Goal: Task Accomplishment & Management: Manage account settings

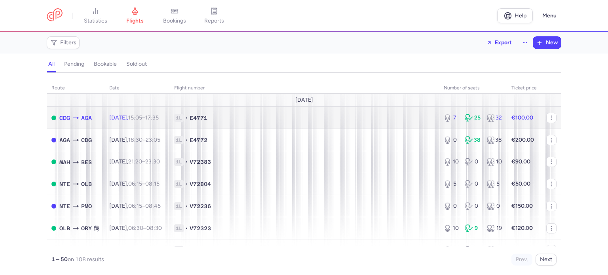
click at [130, 118] on span "Thu, 14 Aug, 15:05 – 17:35 +0" at bounding box center [134, 117] width 50 height 7
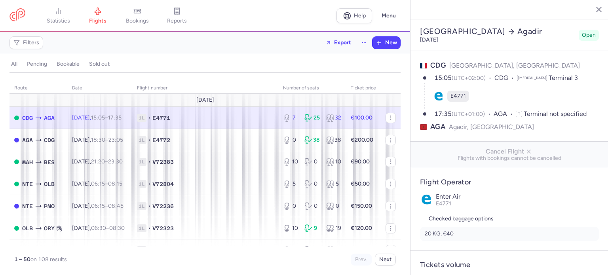
select select "days"
type input "7"
type input "100"
type input "1"
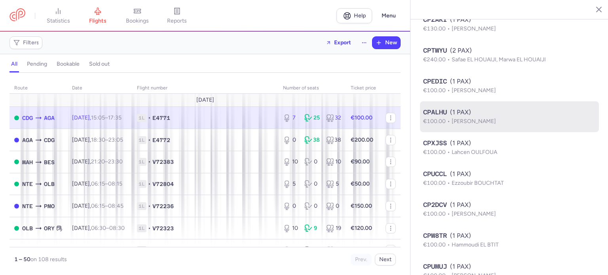
scroll to position [909, 0]
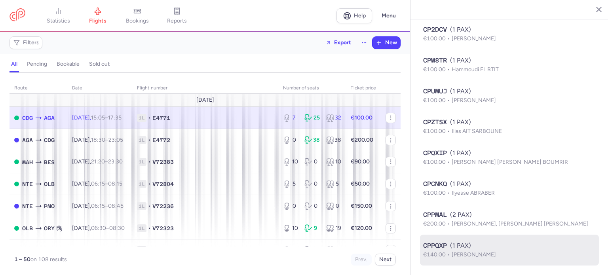
click at [447, 244] on span "CPPQXP" at bounding box center [435, 246] width 24 height 10
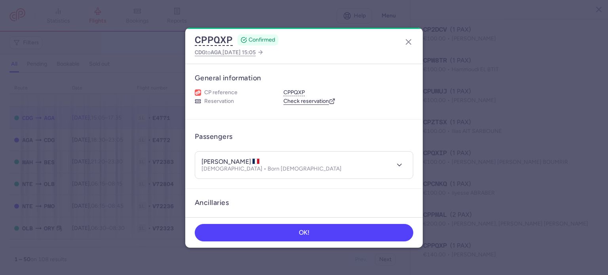
drag, startPoint x: 223, startPoint y: 158, endPoint x: 249, endPoint y: 164, distance: 26.4
click at [249, 164] on h4 "[PERSON_NAME]" at bounding box center [231, 162] width 59 height 8
drag, startPoint x: 222, startPoint y: 160, endPoint x: 247, endPoint y: 160, distance: 25.0
click at [247, 160] on h4 "[PERSON_NAME]" at bounding box center [231, 162] width 59 height 8
copy h4 "JELLOUL"
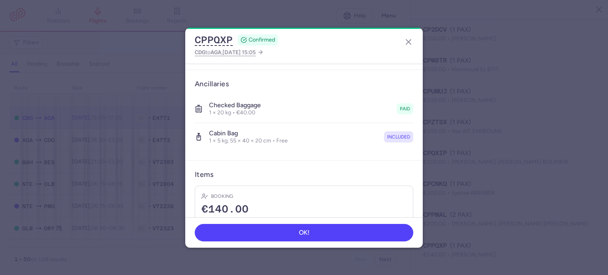
scroll to position [168, 0]
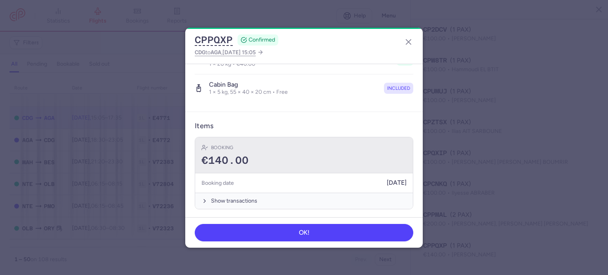
click at [290, 159] on div "€140.00" at bounding box center [304, 161] width 205 height 12
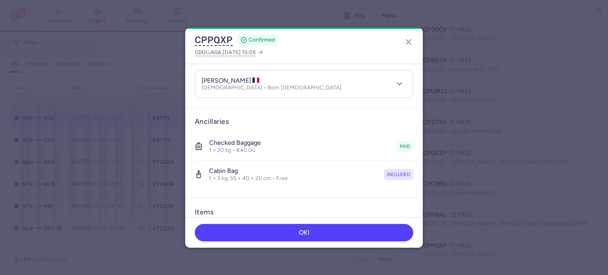
scroll to position [9, 0]
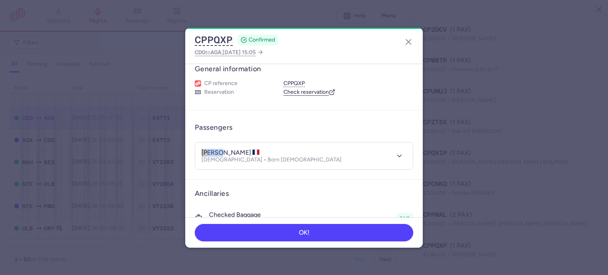
drag, startPoint x: 221, startPoint y: 152, endPoint x: 189, endPoint y: 152, distance: 31.7
click at [189, 152] on article "Passengers [PERSON_NAME] [DEMOGRAPHIC_DATA] • Born [DEMOGRAPHIC_DATA]" at bounding box center [304, 146] width 238 height 70
copy h4 "amine"
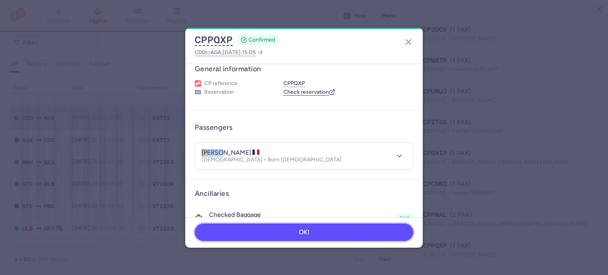
click at [305, 229] on button "OK!" at bounding box center [304, 232] width 219 height 17
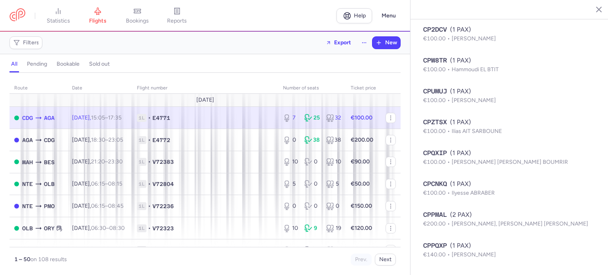
click at [223, 123] on td "1L • E4771" at bounding box center [205, 118] width 146 height 22
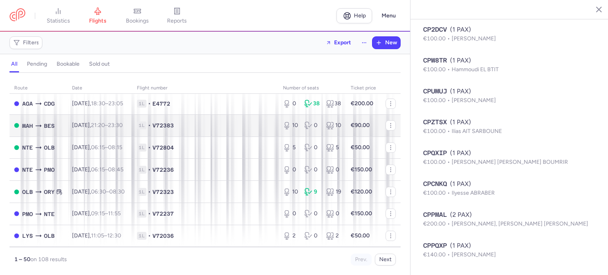
scroll to position [79, 0]
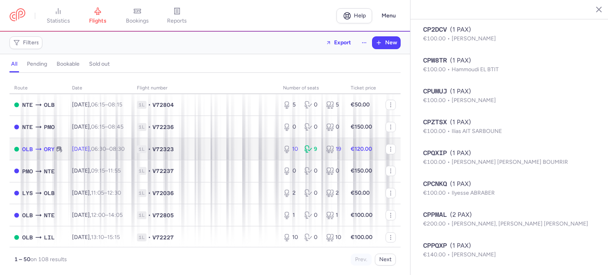
drag, startPoint x: 130, startPoint y: 158, endPoint x: 128, endPoint y: 152, distance: 6.5
click at [130, 158] on td "[DATE] 06:30 – 08:30 +0" at bounding box center [99, 149] width 65 height 22
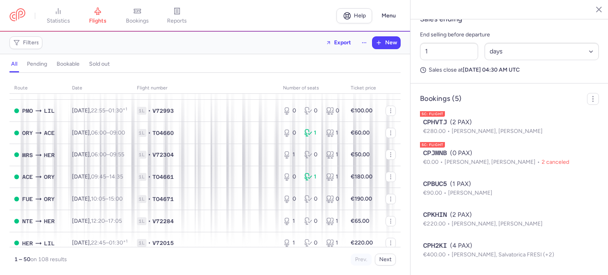
scroll to position [277, 0]
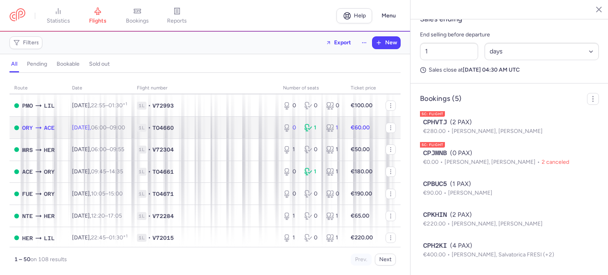
click at [132, 139] on td "[DATE] 06:00 – 09:00 +0" at bounding box center [99, 128] width 65 height 22
type input "0"
type input "2"
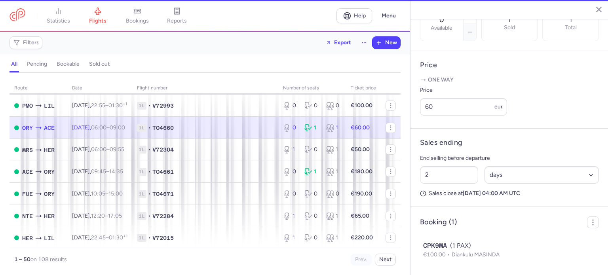
scroll to position [291, 0]
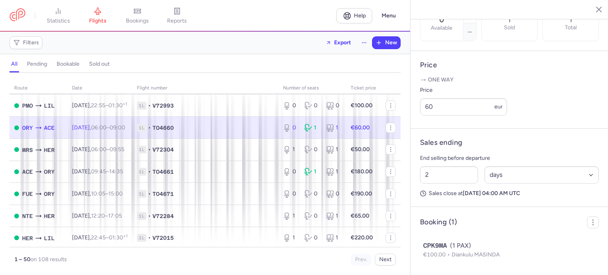
click at [197, 132] on span "1L • TO4660" at bounding box center [205, 128] width 137 height 8
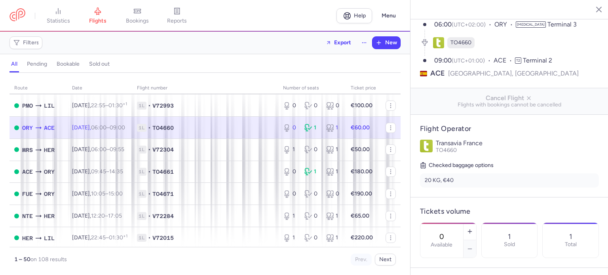
scroll to position [0, 0]
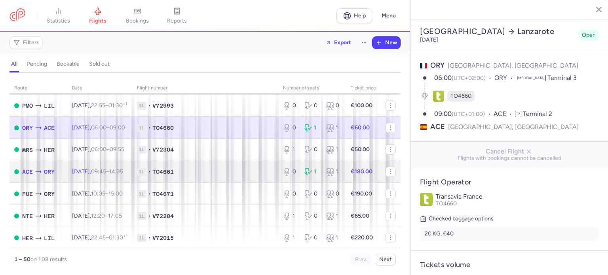
click at [294, 179] on div "0 1 1" at bounding box center [312, 172] width 65 height 14
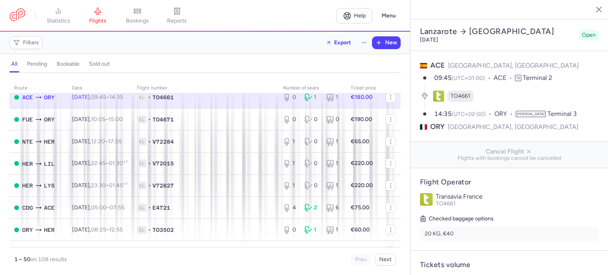
scroll to position [357, 0]
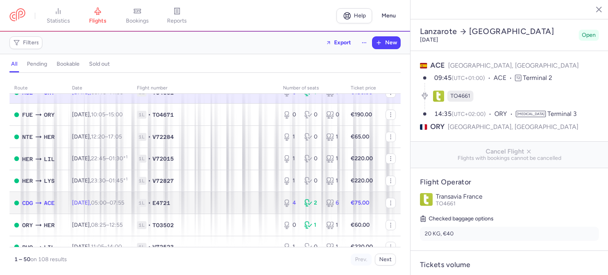
click at [229, 207] on span "1L • E4721" at bounding box center [205, 203] width 137 height 8
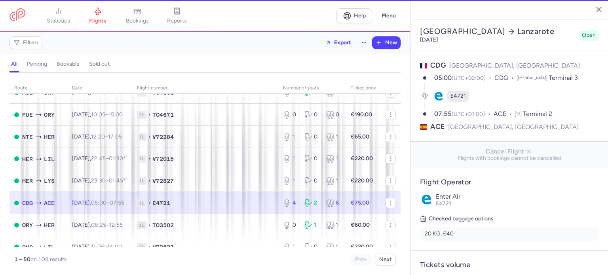
scroll to position [396, 0]
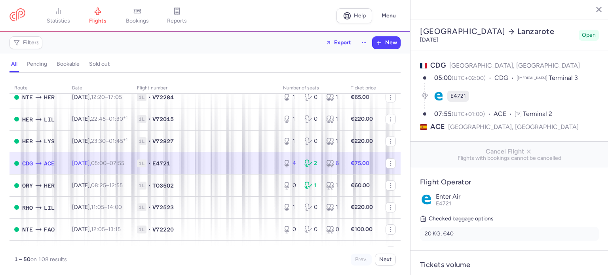
click at [259, 168] on span "1L • E4721" at bounding box center [205, 164] width 137 height 8
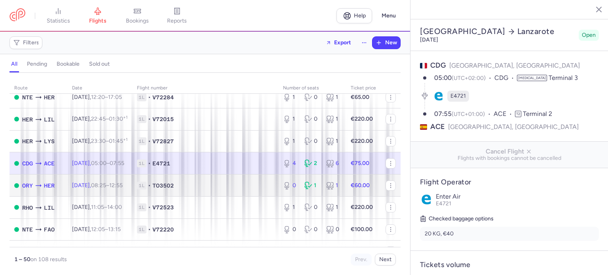
click at [195, 190] on span "1L • TO3502" at bounding box center [205, 186] width 137 height 8
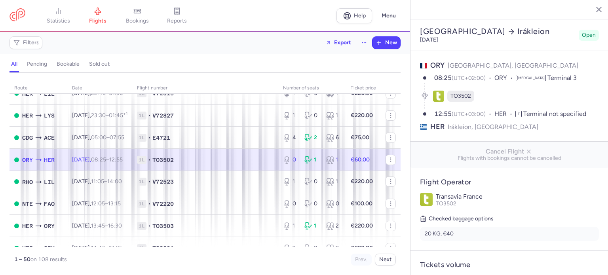
scroll to position [436, 0]
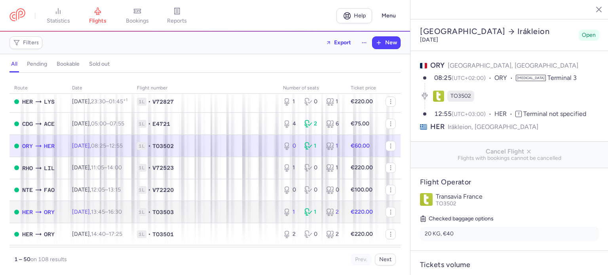
click at [151, 216] on span "•" at bounding box center [149, 212] width 3 height 8
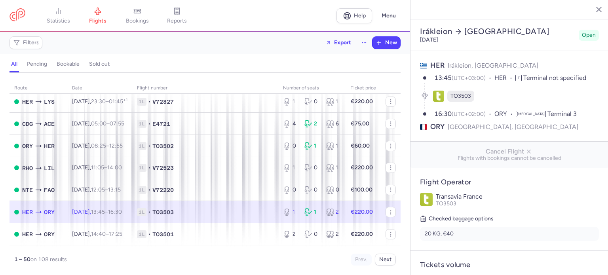
click at [218, 223] on td "1L • TO3503" at bounding box center [205, 212] width 146 height 22
click at [268, 216] on span "1L • TO3503" at bounding box center [205, 212] width 137 height 8
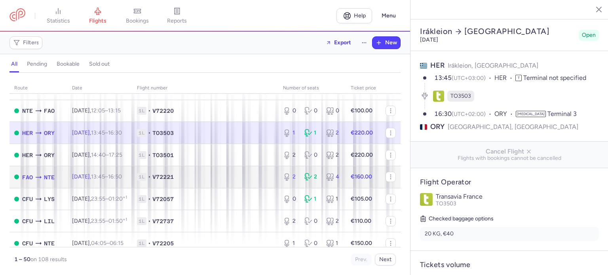
click at [201, 188] on td "1L • V72221" at bounding box center [205, 177] width 146 height 22
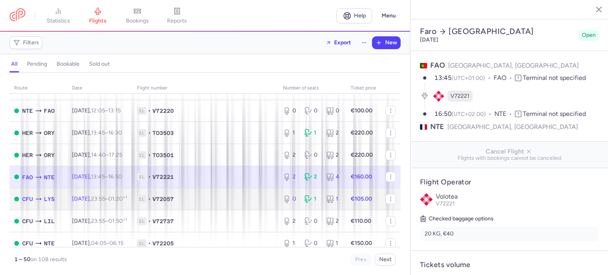
click at [280, 206] on div "0 1 1" at bounding box center [312, 199] width 65 height 14
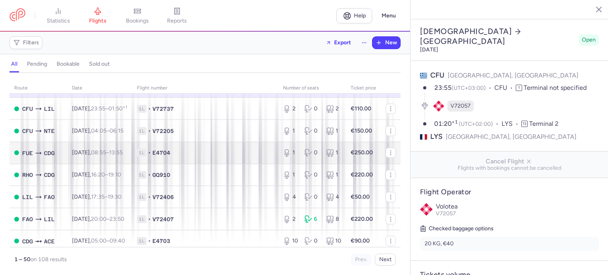
scroll to position [673, 0]
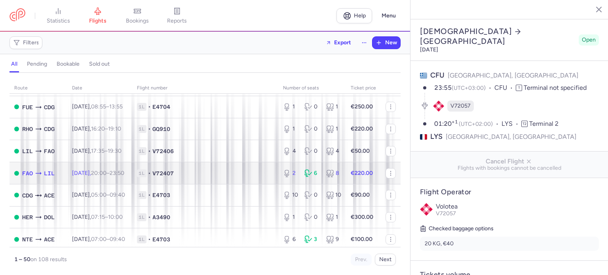
click at [255, 177] on span "1L • V72407" at bounding box center [205, 174] width 137 height 8
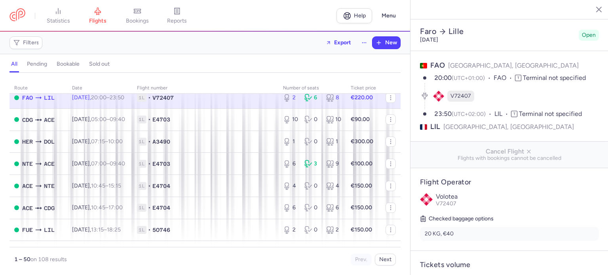
scroll to position [753, 0]
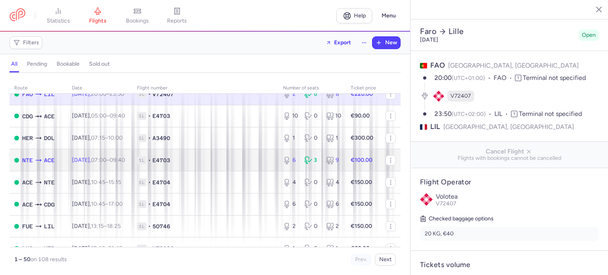
click at [270, 172] on td "1L • E4703" at bounding box center [205, 160] width 146 height 22
type input "6"
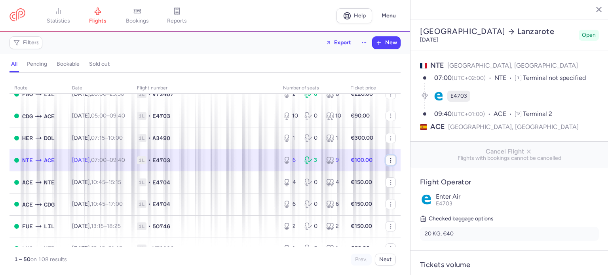
click at [388, 164] on icon "button" at bounding box center [391, 160] width 6 height 6
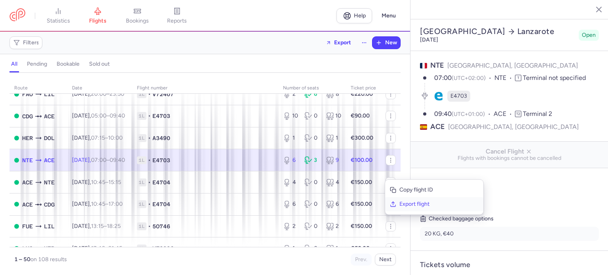
click at [422, 202] on span "Export flight" at bounding box center [439, 204] width 79 height 8
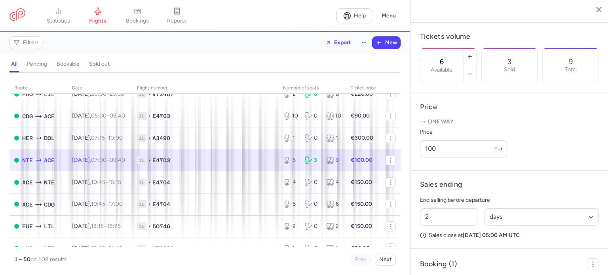
scroll to position [291, 0]
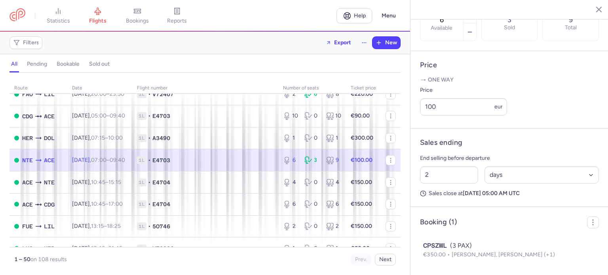
drag, startPoint x: 448, startPoint y: 245, endPoint x: 418, endPoint y: 245, distance: 29.3
click at [418, 245] on article "Booking (1) CPSZWL (3 PAX) €350.00 [PERSON_NAME], [PERSON_NAME] (+1)" at bounding box center [510, 241] width 198 height 68
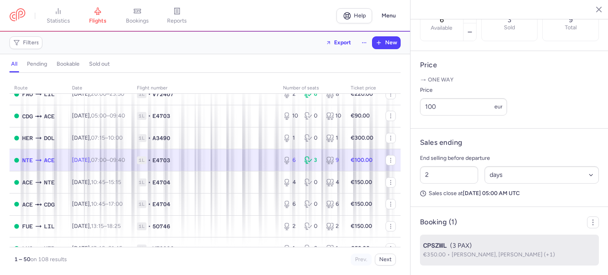
click at [433, 246] on span "CPSZWL" at bounding box center [435, 246] width 24 height 10
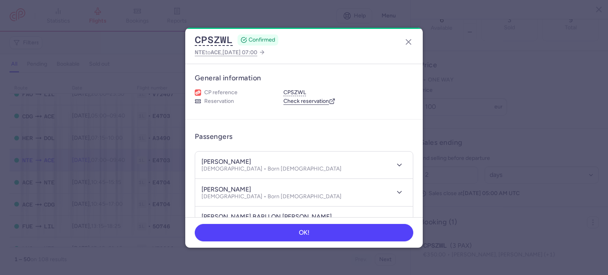
drag, startPoint x: 225, startPoint y: 37, endPoint x: 190, endPoint y: 36, distance: 34.9
click at [190, 36] on div "CPSZWL CONFIRMED NTE to ACE , [DATE] 07:00" at bounding box center [304, 46] width 238 height 36
drag, startPoint x: 231, startPoint y: 37, endPoint x: 195, endPoint y: 36, distance: 36.1
click at [196, 36] on button "CPSZWL" at bounding box center [214, 40] width 38 height 12
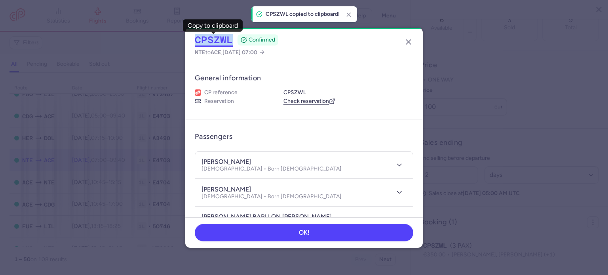
drag, startPoint x: 193, startPoint y: 37, endPoint x: 230, endPoint y: 41, distance: 37.1
click at [230, 41] on div "CPSZWL CONFIRMED NTE to ACE , [DATE] 07:00" at bounding box center [304, 46] width 238 height 36
copy button "CPSZWL"
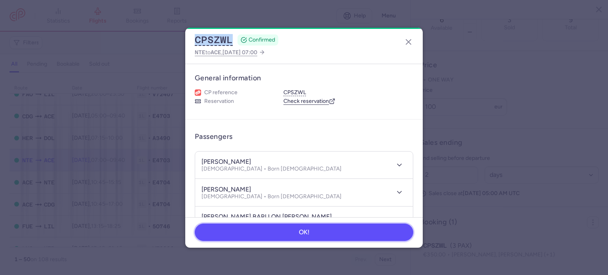
click at [327, 229] on button "OK!" at bounding box center [304, 232] width 219 height 17
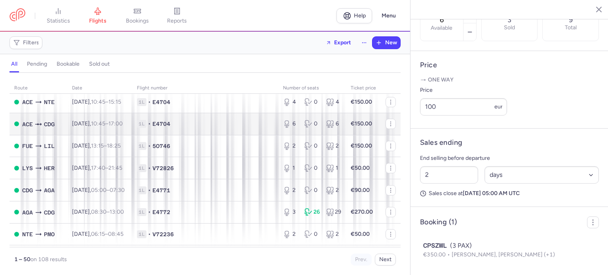
scroll to position [871, 0]
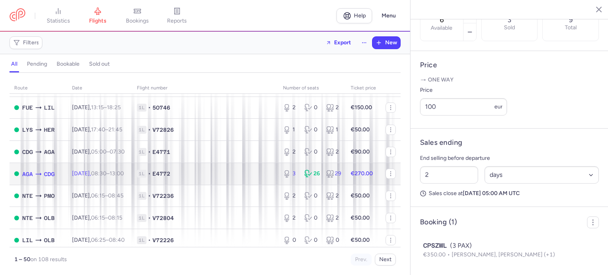
click at [84, 185] on td "[DATE] 08:30 – 13:00 +0" at bounding box center [99, 174] width 65 height 22
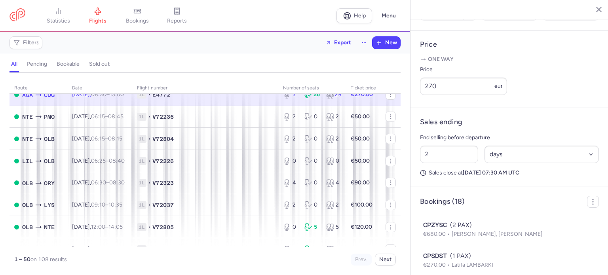
scroll to position [989, 0]
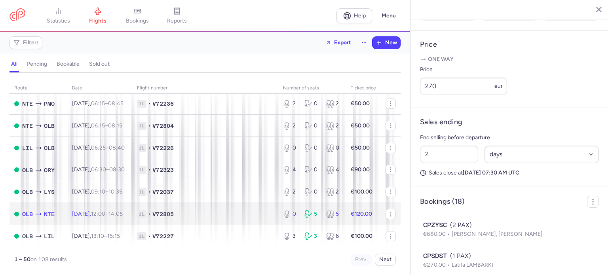
click at [195, 213] on span "1L • V72805" at bounding box center [205, 214] width 137 height 8
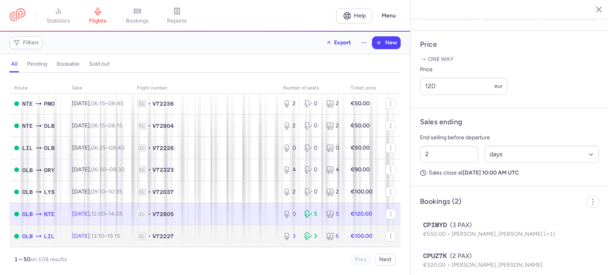
click at [132, 238] on td "[DATE] 13:10 – 15:15 +0" at bounding box center [99, 236] width 65 height 22
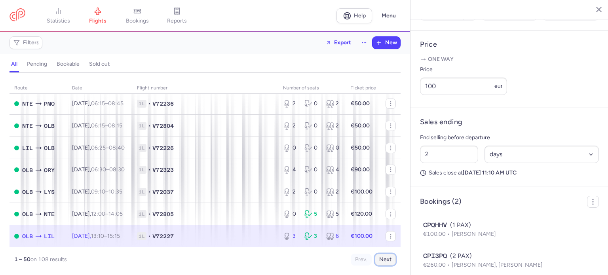
click at [390, 259] on button "Next" at bounding box center [385, 260] width 21 height 12
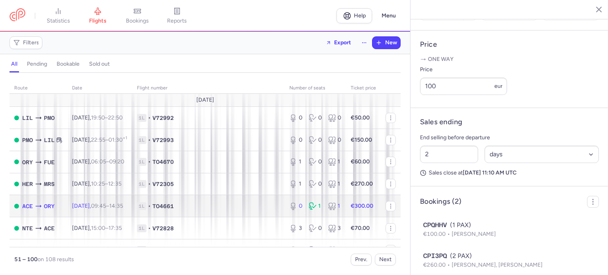
click at [320, 210] on div "0 1 1" at bounding box center [315, 206] width 58 height 14
type input "0"
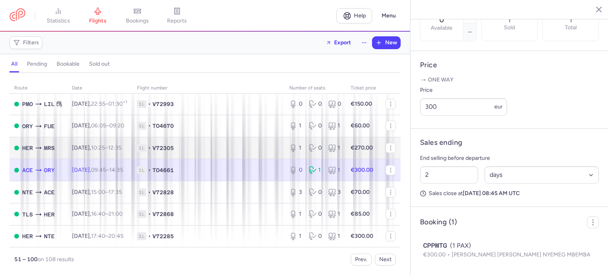
scroll to position [79, 0]
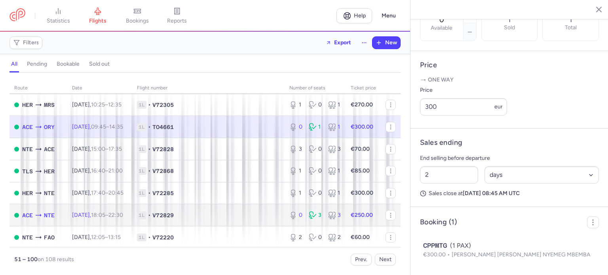
click at [174, 219] on span "V72829" at bounding box center [163, 216] width 21 height 8
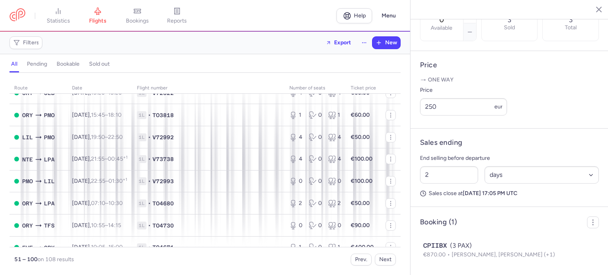
scroll to position [634, 0]
